Goal: Information Seeking & Learning: Learn about a topic

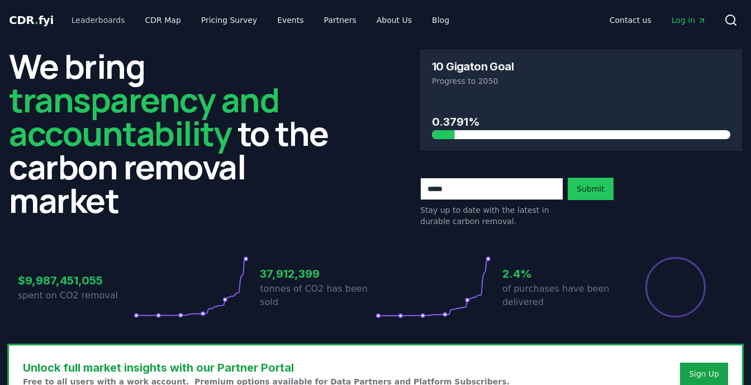
click at [89, 29] on link "Leaderboards" at bounding box center [98, 20] width 71 height 20
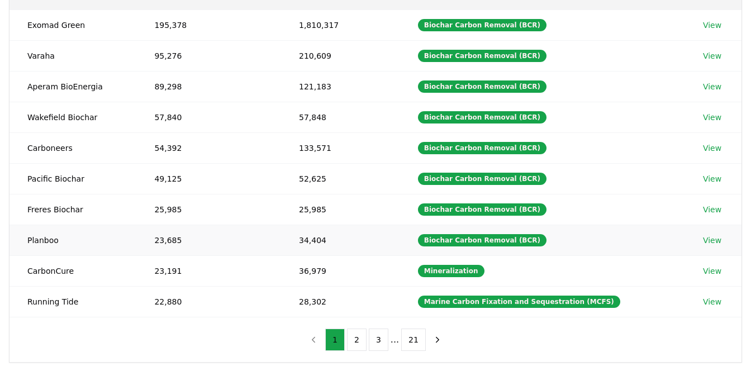
scroll to position [171, 0]
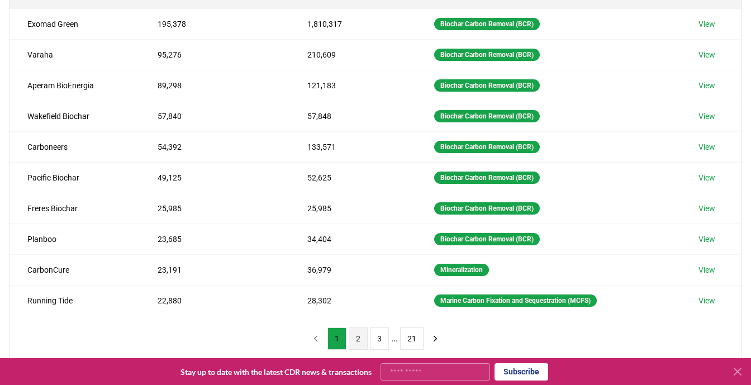
click at [351, 333] on button "2" at bounding box center [358, 338] width 19 height 22
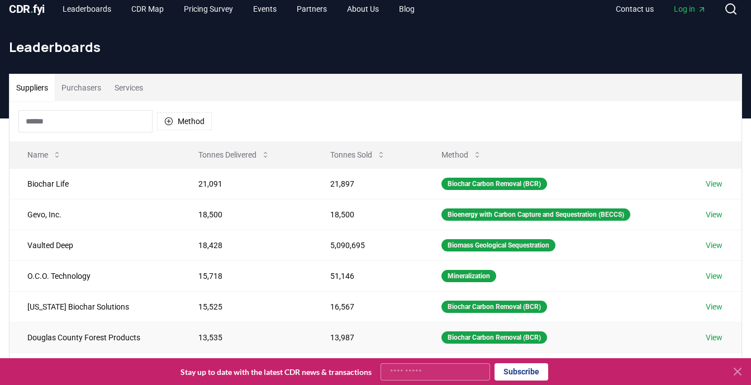
scroll to position [3, 0]
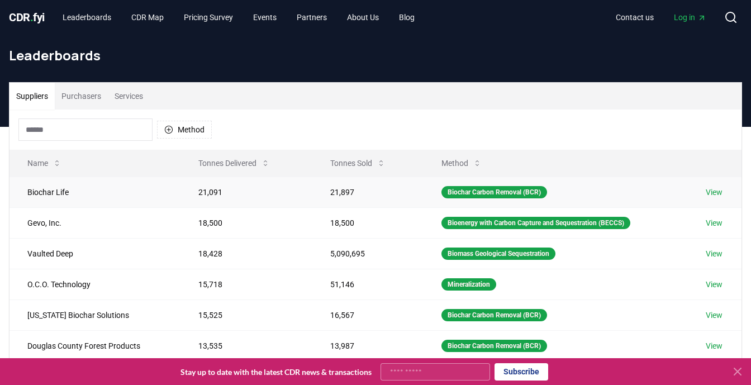
click at [217, 193] on td "21,091" at bounding box center [245, 191] width 131 height 31
click at [336, 192] on td "21,897" at bounding box center [368, 191] width 112 height 31
drag, startPoint x: 195, startPoint y: 190, endPoint x: 349, endPoint y: 190, distance: 153.6
click at [349, 190] on tr "Biochar Life 21,091 21,897 Biochar Carbon Removal (BCR) View" at bounding box center [375, 191] width 732 height 31
click at [352, 192] on td "21,897" at bounding box center [368, 191] width 112 height 31
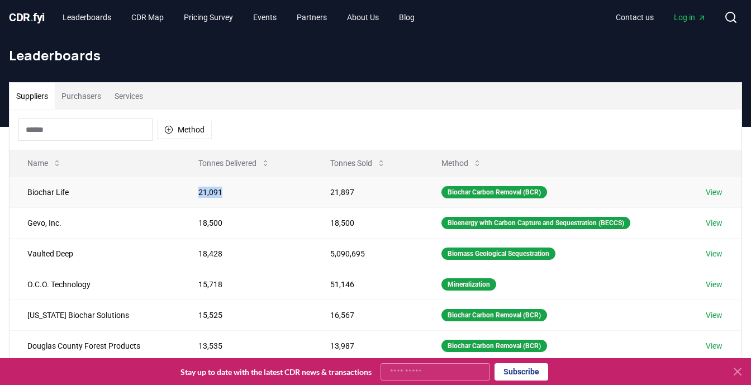
drag, startPoint x: 194, startPoint y: 190, endPoint x: 225, endPoint y: 192, distance: 30.2
click at [225, 192] on td "21,091" at bounding box center [245, 191] width 131 height 31
click at [333, 209] on td "18,500" at bounding box center [368, 222] width 112 height 31
click at [323, 189] on td "21,897" at bounding box center [368, 191] width 112 height 31
drag, startPoint x: 325, startPoint y: 191, endPoint x: 356, endPoint y: 192, distance: 30.7
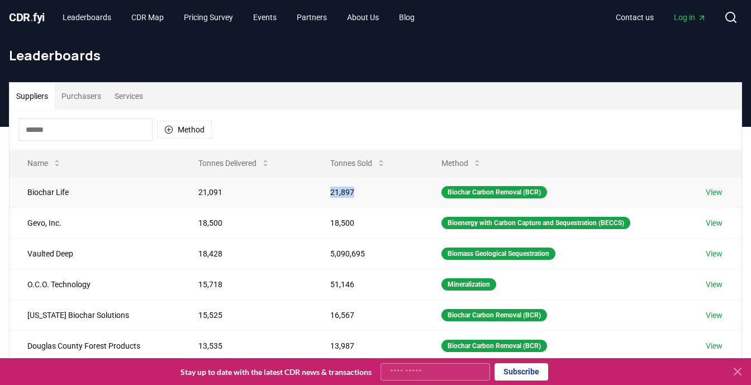
click at [356, 192] on td "21,897" at bounding box center [368, 191] width 112 height 31
copy td "21,897"
click at [283, 195] on td "21,091" at bounding box center [245, 191] width 131 height 31
drag, startPoint x: 365, startPoint y: 186, endPoint x: 188, endPoint y: 195, distance: 177.3
click at [188, 195] on tr "Biochar Life 21,091 21,897 Biochar Carbon Removal (BCR) View" at bounding box center [375, 191] width 732 height 31
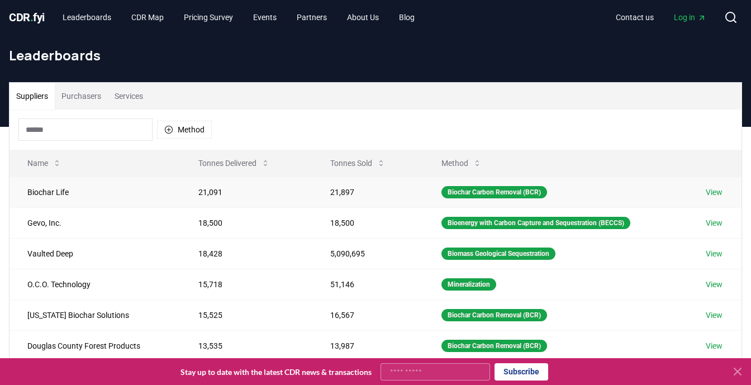
click at [352, 201] on td "21,897" at bounding box center [368, 191] width 112 height 31
drag, startPoint x: 357, startPoint y: 191, endPoint x: 196, endPoint y: 191, distance: 161.4
click at [196, 191] on tr "Biochar Life 21,091 21,897 Biochar Carbon Removal (BCR) View" at bounding box center [375, 191] width 732 height 31
click at [278, 189] on td "21,091" at bounding box center [245, 191] width 131 height 31
drag, startPoint x: 187, startPoint y: 189, endPoint x: 364, endPoint y: 194, distance: 177.1
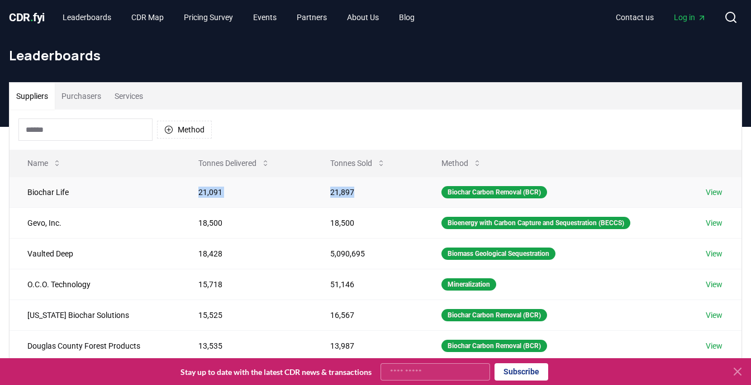
click at [364, 194] on tr "Biochar Life 21,091 21,897 Biochar Carbon Removal (BCR) View" at bounding box center [375, 191] width 732 height 31
copy tr "21,091 21,897"
click at [108, 193] on td "Biochar Life" at bounding box center [94, 191] width 171 height 31
click at [354, 190] on td "21,897" at bounding box center [368, 191] width 112 height 31
click at [70, 188] on td "Biochar Life" at bounding box center [94, 191] width 171 height 31
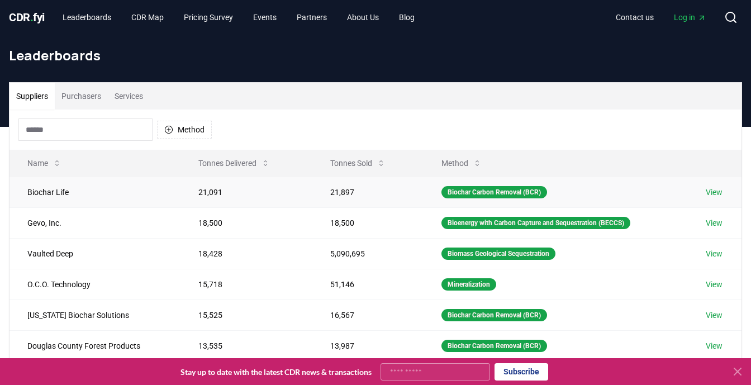
click at [719, 194] on link "View" at bounding box center [713, 192] width 17 height 11
